Goal: Information Seeking & Learning: Learn about a topic

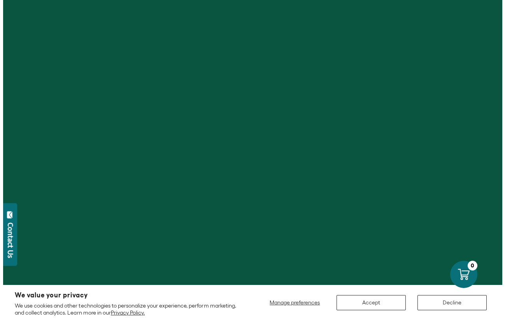
scroll to position [827, 0]
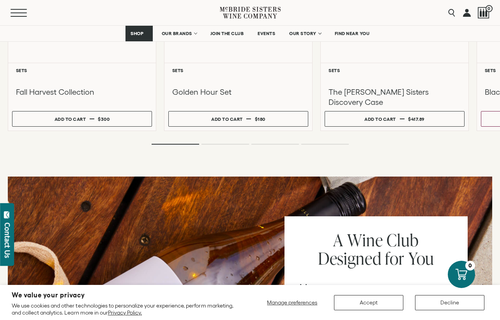
click at [19, 12] on button "Menu" at bounding box center [25, 13] width 28 height 8
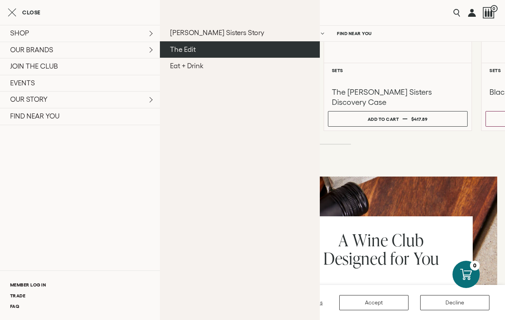
click at [178, 49] on link "The Edit" at bounding box center [240, 49] width 160 height 17
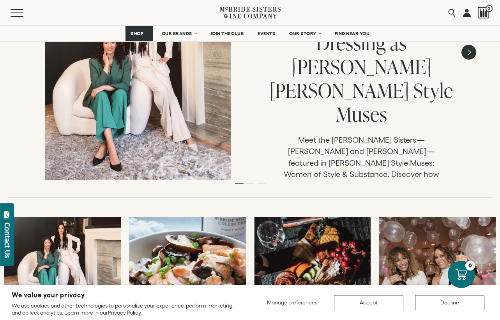
scroll to position [232, 0]
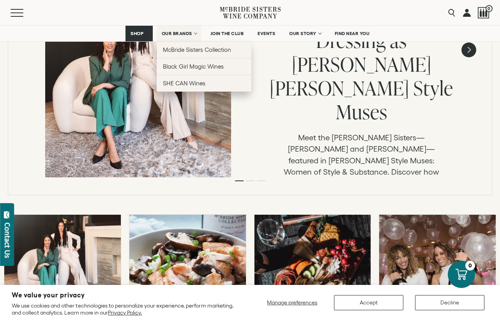
click at [182, 35] on span "OUR BRANDS" at bounding box center [177, 33] width 30 height 5
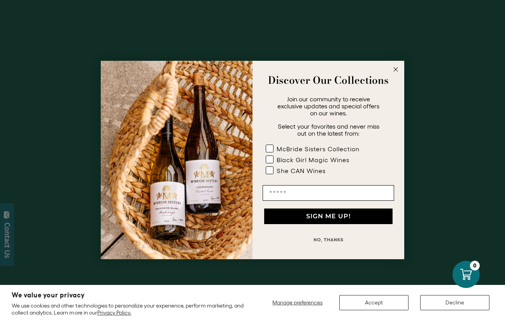
click at [397, 67] on circle "Close dialog" at bounding box center [396, 69] width 9 height 9
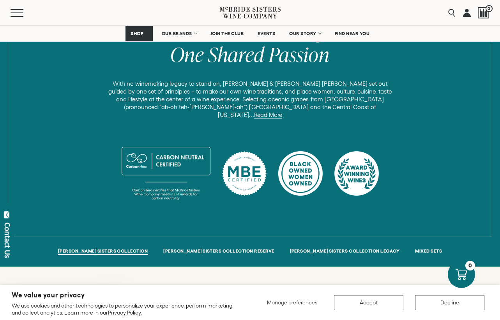
scroll to position [353, 0]
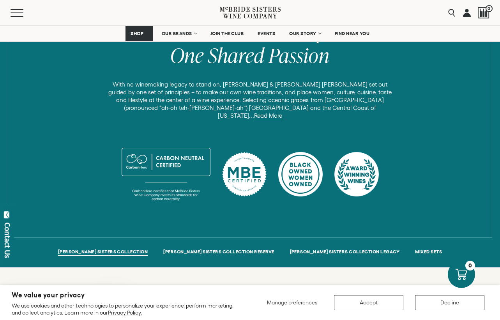
click at [282, 112] on link "Read More" at bounding box center [268, 115] width 28 height 7
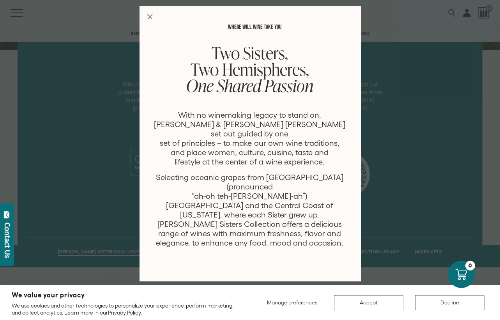
click at [149, 17] on icon "Close Modal" at bounding box center [149, 16] width 5 height 5
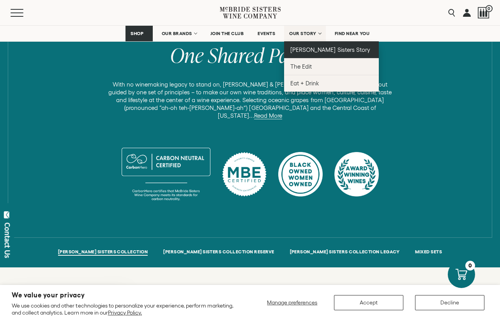
click at [313, 53] on link "[PERSON_NAME] Sisters Story" at bounding box center [331, 49] width 95 height 17
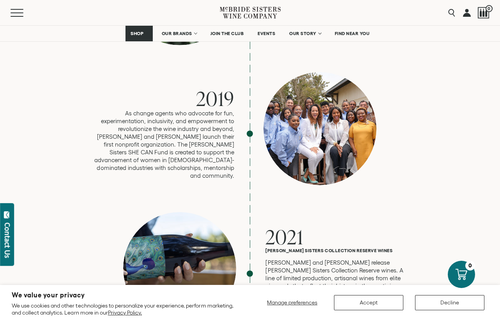
scroll to position [1587, 0]
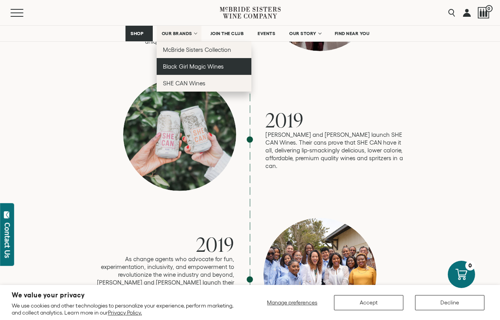
click at [173, 73] on link "Black Girl Magic Wines" at bounding box center [204, 66] width 95 height 17
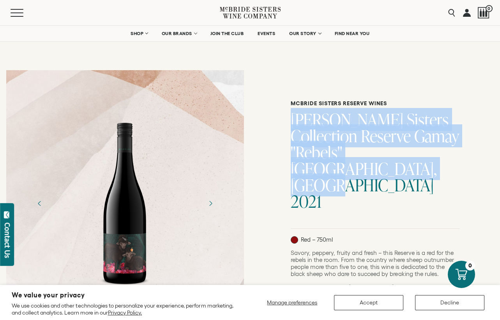
drag, startPoint x: 380, startPoint y: 166, endPoint x: 285, endPoint y: 120, distance: 106.2
copy h1 "McBride Sisters Collection Reserve Gamay "Rebels" Central Otago, New Zealand 20…"
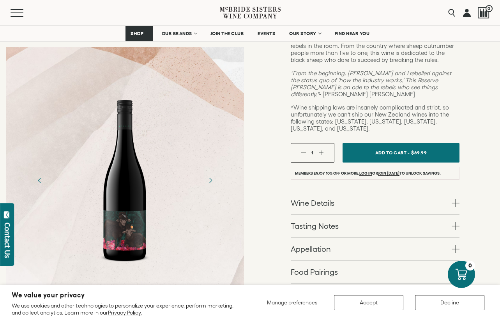
scroll to position [214, 0]
click at [454, 199] on span at bounding box center [455, 203] width 8 height 8
